Goal: Navigation & Orientation: Find specific page/section

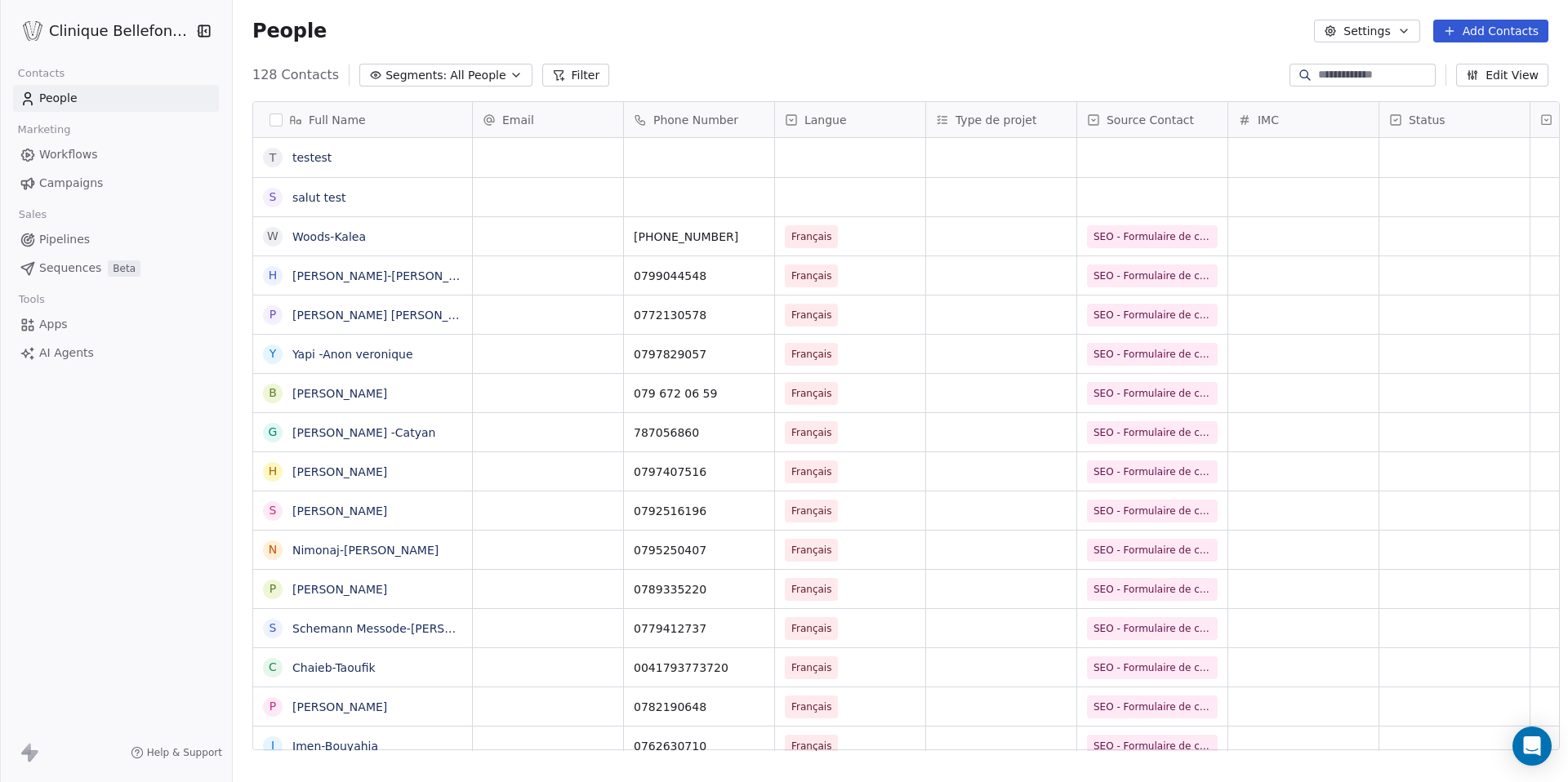
scroll to position [688, 1347]
click at [1142, 237] on span "SEO - Formulaire de contact" at bounding box center [1163, 237] width 137 height 16
click at [1028, 257] on html "Clinique Bellefontaine Contacts People Marketing Workflows Campaigns Sales Pipe…" at bounding box center [784, 391] width 1568 height 782
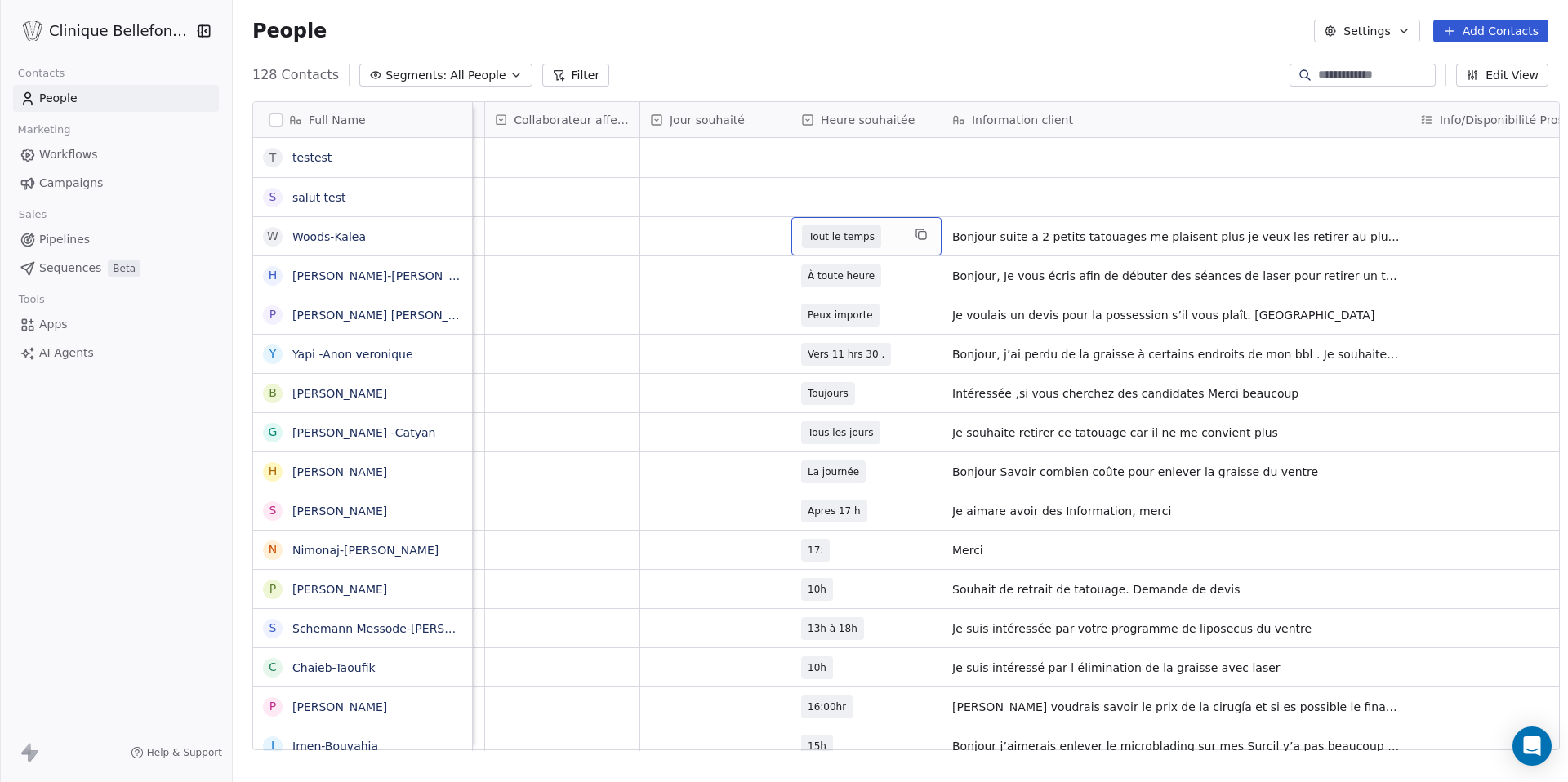
scroll to position [0, 0]
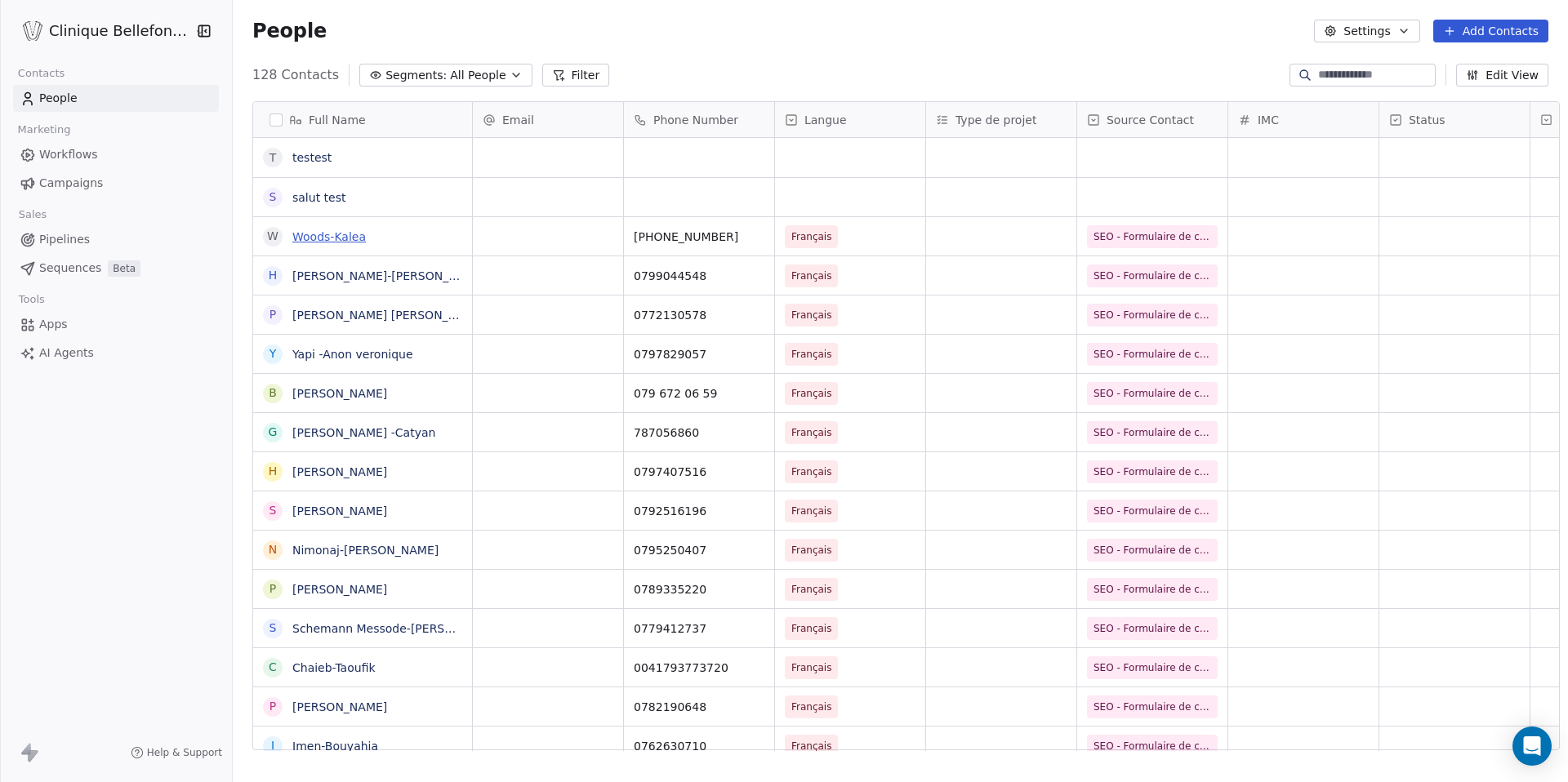
click at [293, 233] on link "Woods-Kalea" at bounding box center [330, 237] width 74 height 13
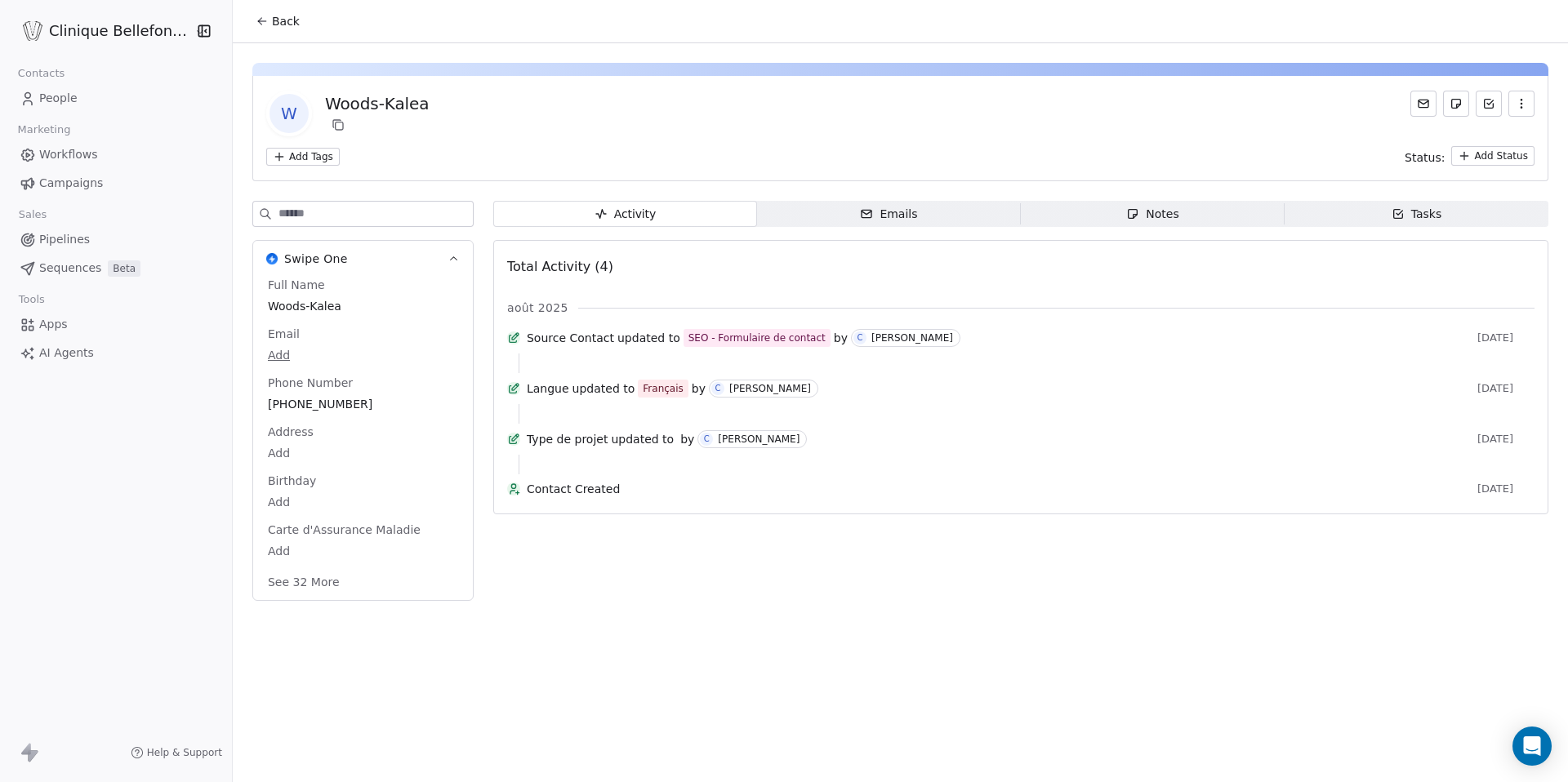
click at [890, 206] on div "Emails" at bounding box center [888, 214] width 57 height 17
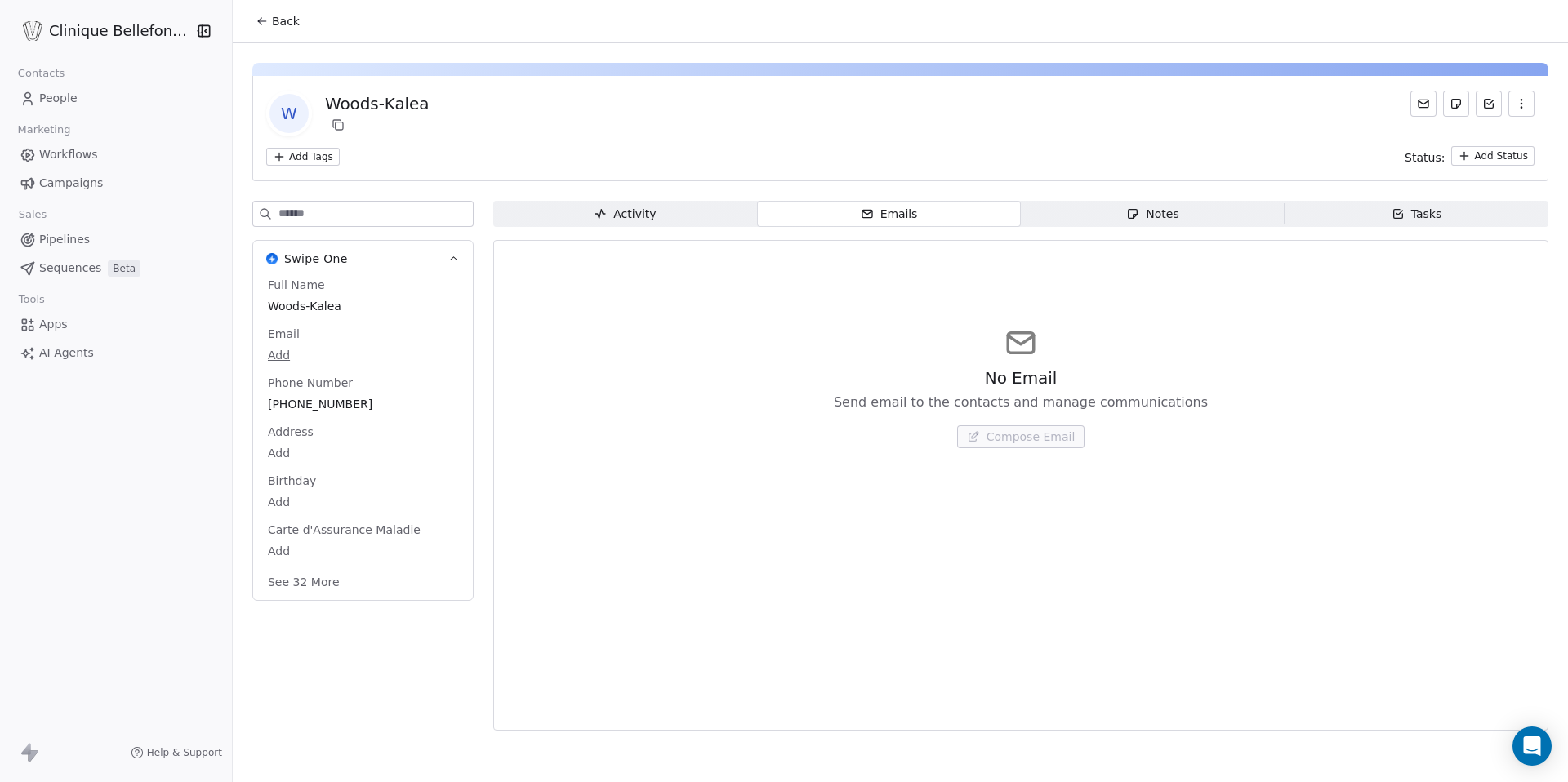
click at [1115, 213] on span "Notes Notes" at bounding box center [1153, 214] width 264 height 26
click at [1356, 204] on span "Tasks Tasks" at bounding box center [1416, 214] width 264 height 26
click at [613, 222] on span "Activity Activity" at bounding box center [625, 214] width 264 height 26
